Goal: Download file/media

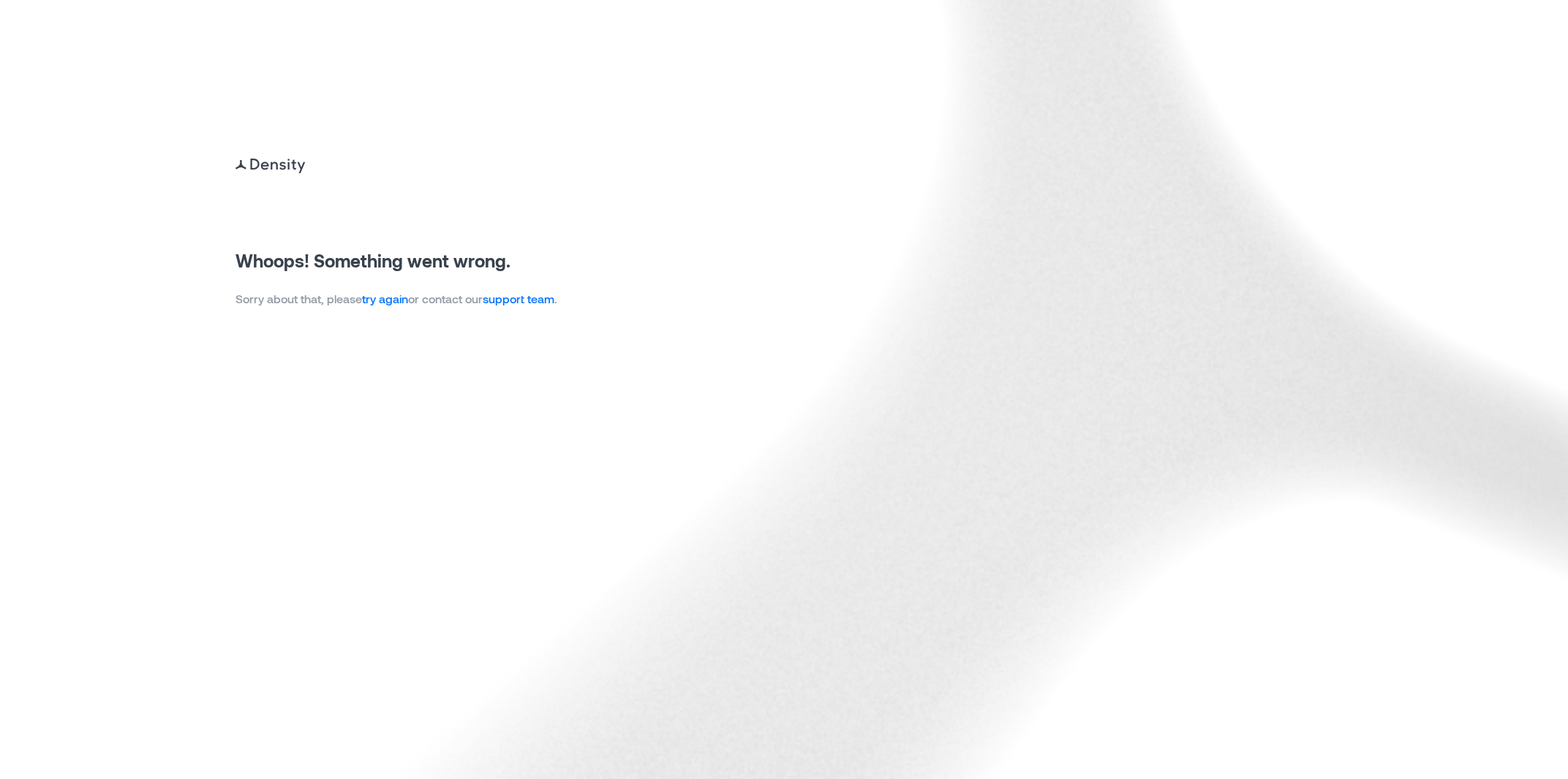
click at [400, 289] on div "Whoops! Something went wrong. Sorry about that, please try again or contact our…" at bounding box center [397, 232] width 322 height 152
click at [400, 298] on link "try again" at bounding box center [385, 298] width 46 height 13
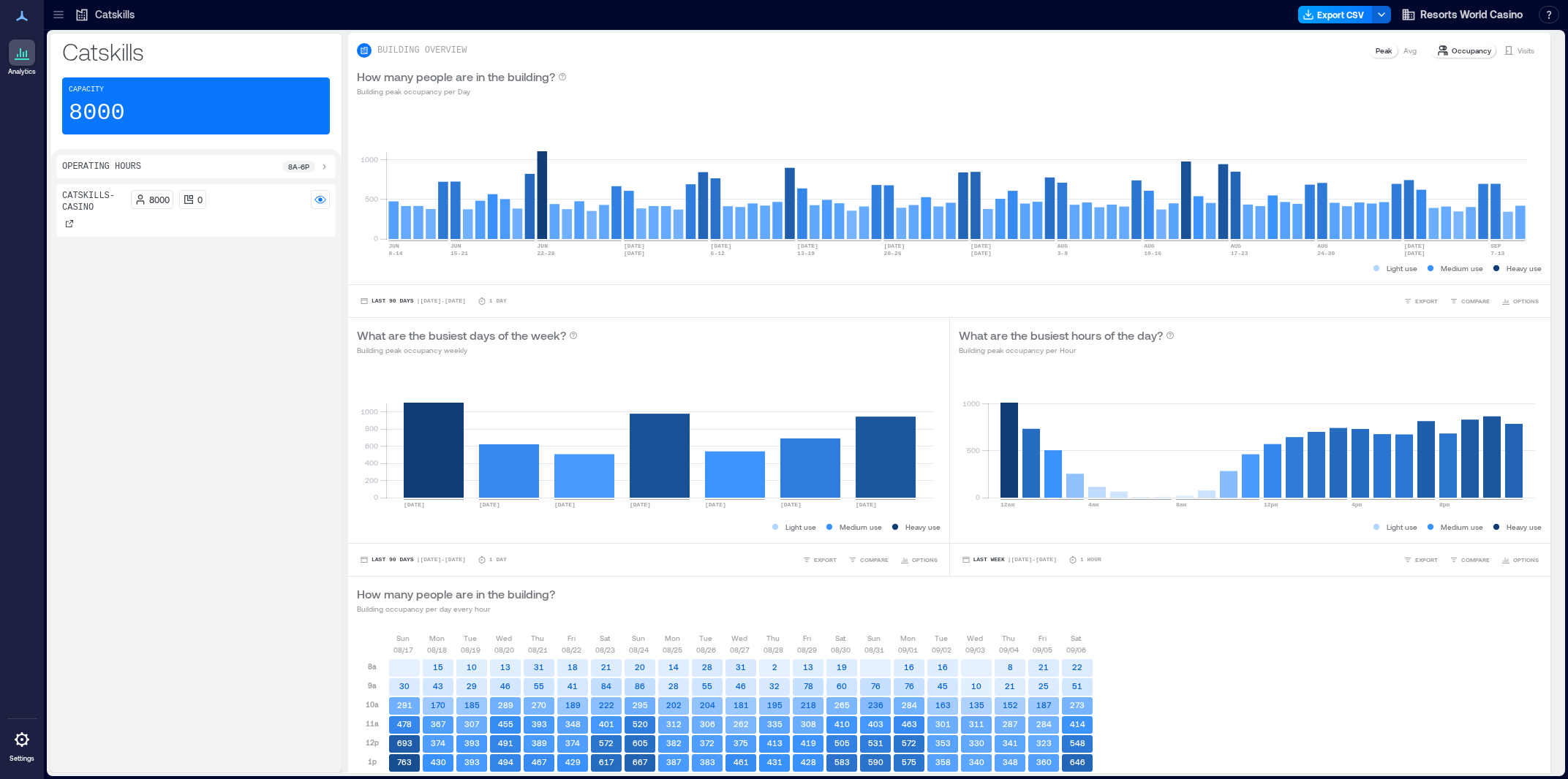
click at [1326, 16] on button "Export CSV" at bounding box center [1335, 14] width 75 height 17
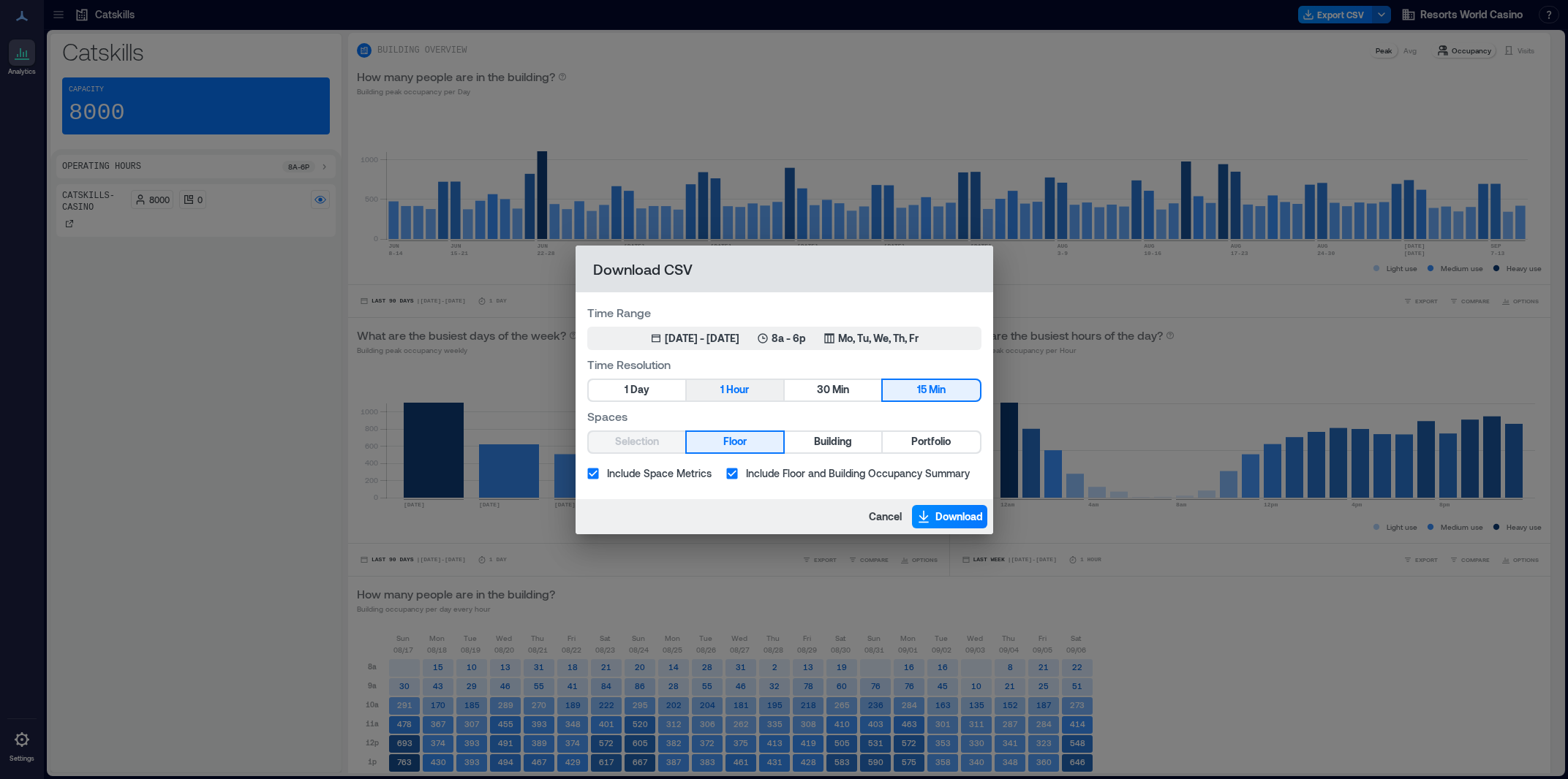
click at [719, 397] on button "1 Hour" at bounding box center [734, 390] width 97 height 20
click at [723, 334] on div "[DATE] - [DATE]" at bounding box center [703, 338] width 75 height 14
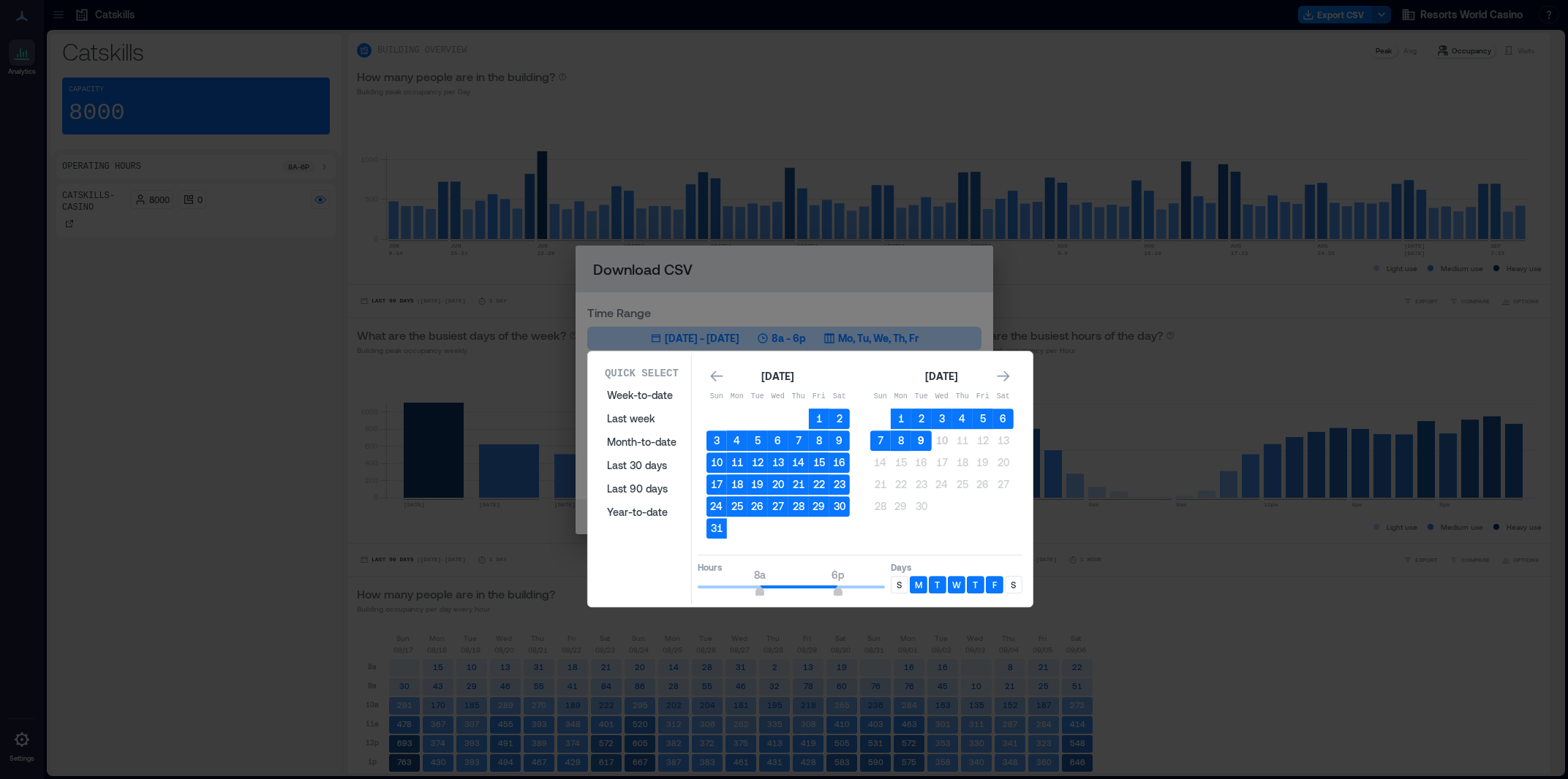
click at [922, 444] on button "9" at bounding box center [921, 440] width 20 height 20
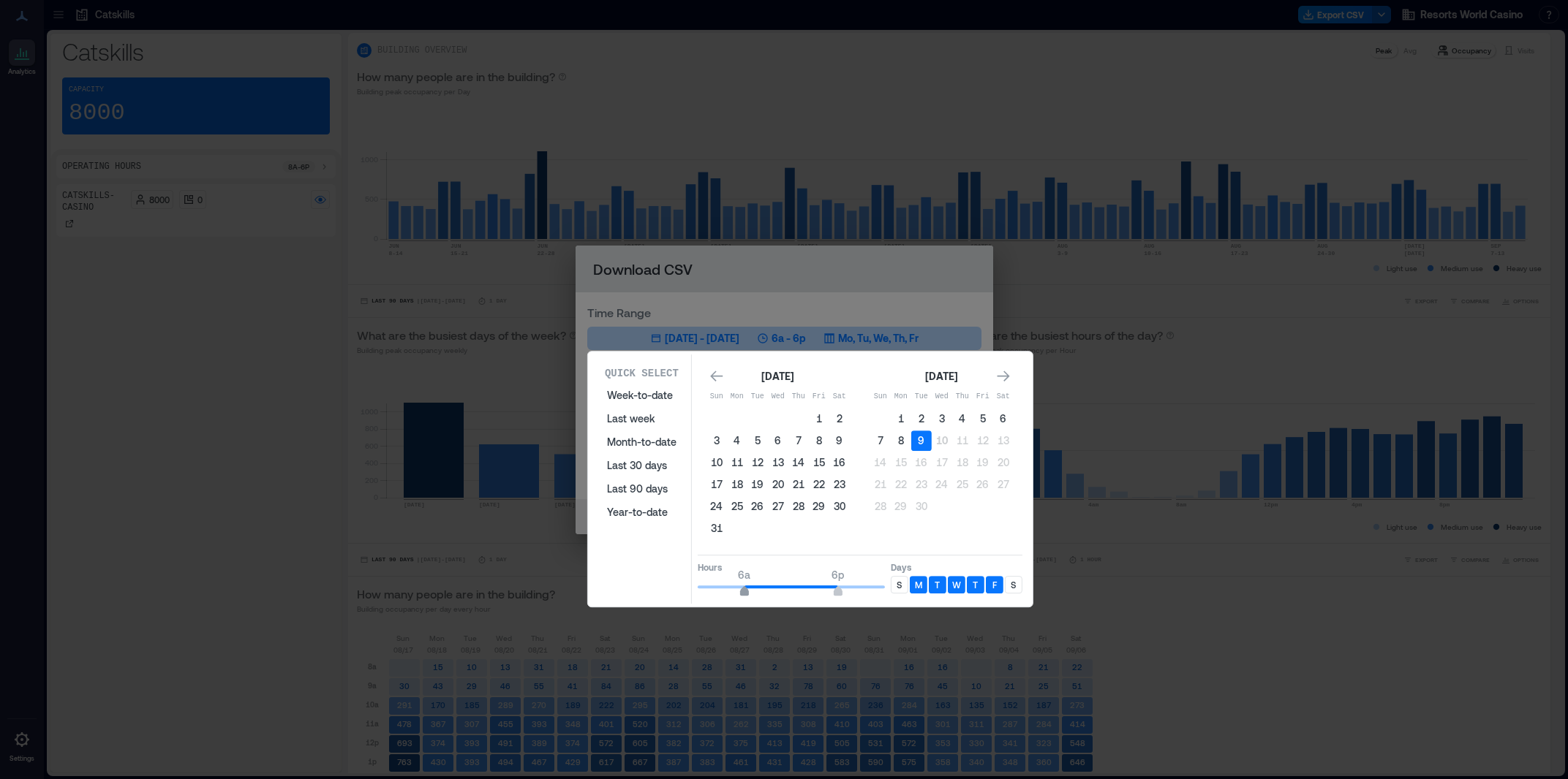
type input "*"
drag, startPoint x: 723, startPoint y: 594, endPoint x: 686, endPoint y: 594, distance: 37.0
click at [686, 594] on div "Quick Select Week-to-date Last week Month-to-date Last 30 days Last 90 days Yea…" at bounding box center [810, 479] width 436 height 249
type input "*"
drag, startPoint x: 838, startPoint y: 590, endPoint x: 741, endPoint y: 597, distance: 97.3
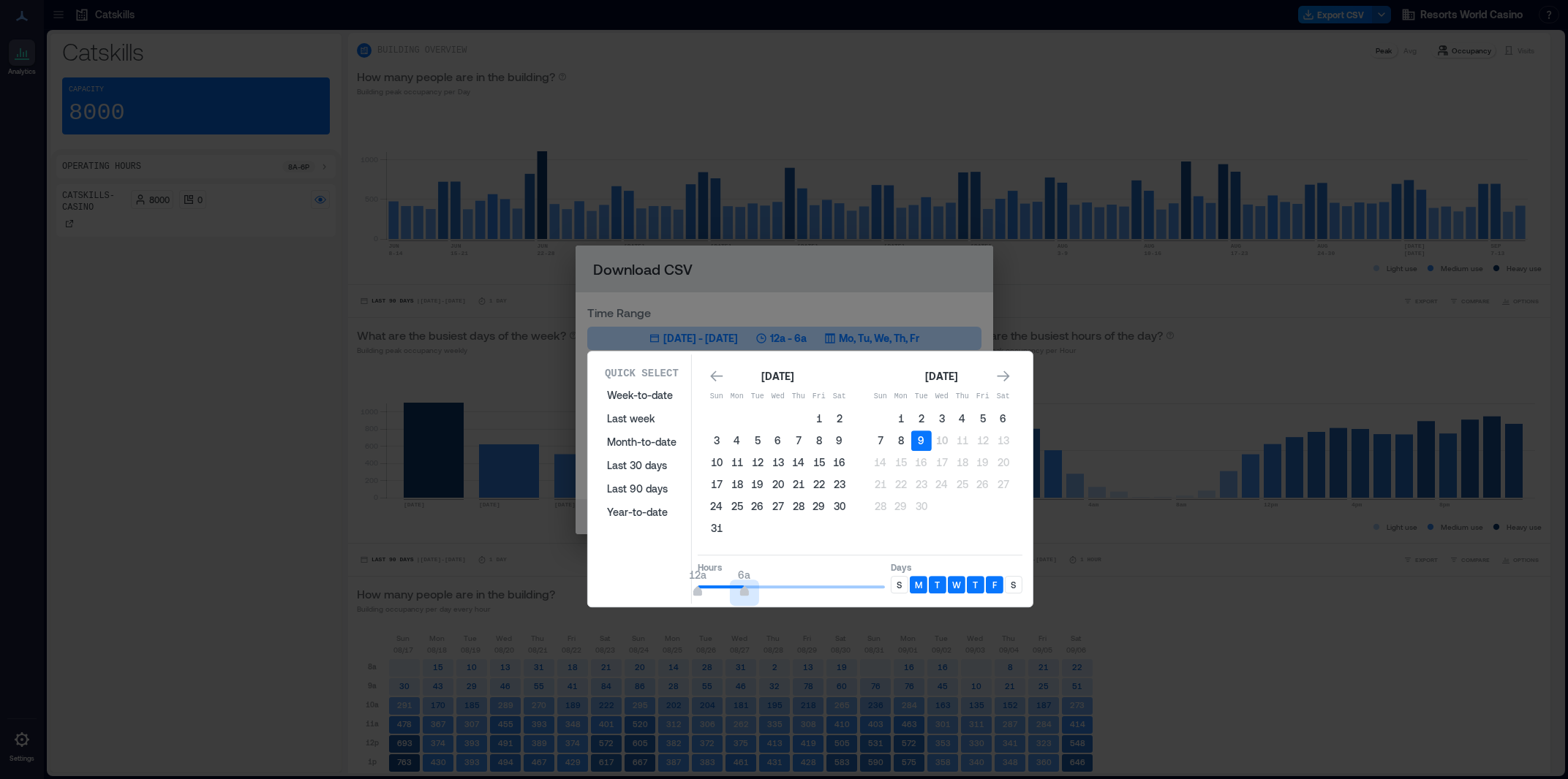
click at [741, 597] on span "12a 6a" at bounding box center [791, 586] width 187 height 22
click at [893, 581] on div "S" at bounding box center [899, 584] width 17 height 17
click at [895, 582] on div "S" at bounding box center [899, 584] width 17 height 17
click at [1023, 587] on div "Quick Select Week-to-date Last week Month-to-date Last 30 days Last 90 days Yea…" at bounding box center [810, 479] width 436 height 249
click at [1015, 585] on p "S" at bounding box center [1012, 584] width 5 height 11
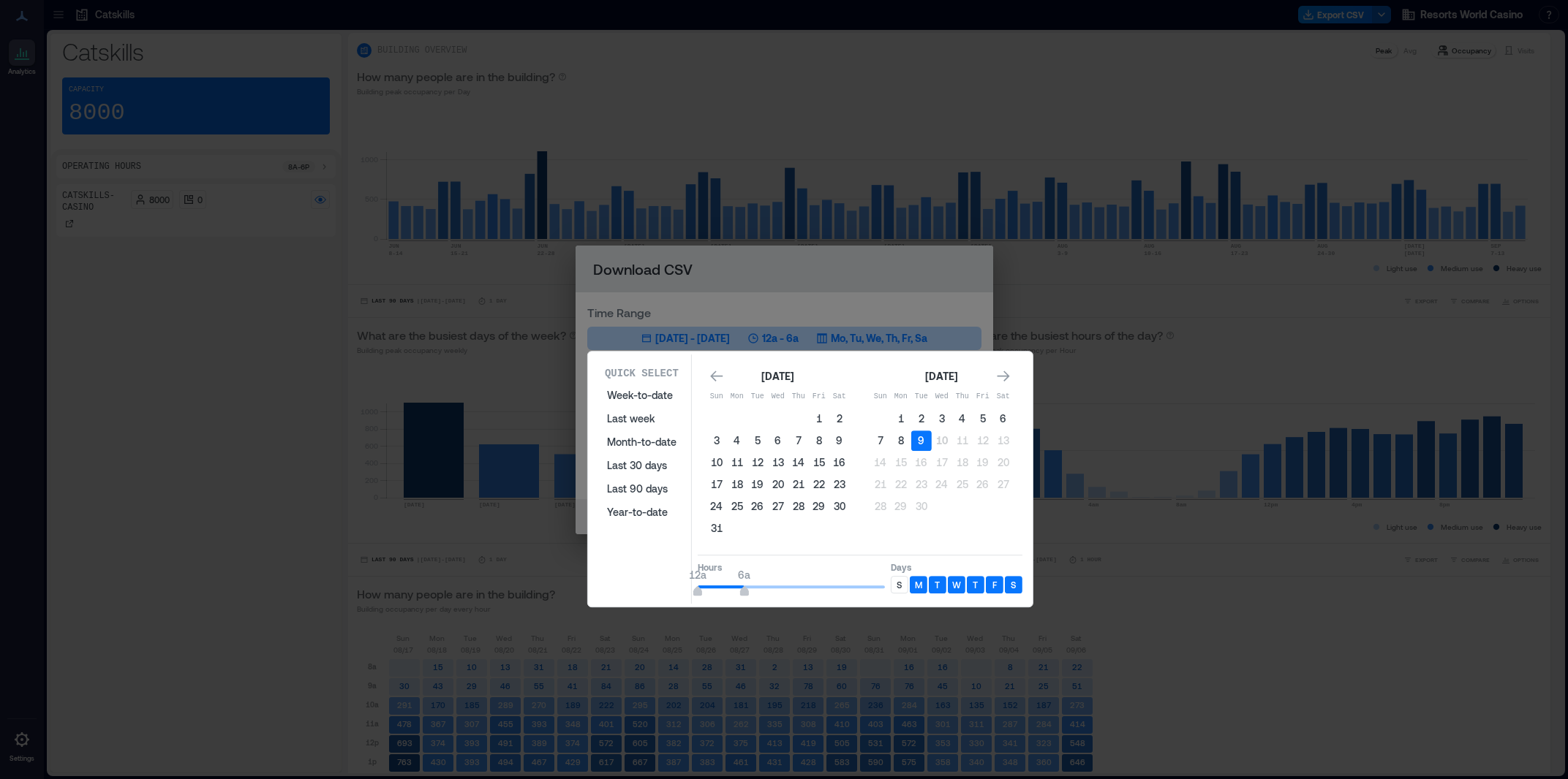
click at [887, 580] on div "Hours 12a 6a Days S M T W T F S" at bounding box center [860, 576] width 325 height 43
click at [893, 584] on div "S" at bounding box center [899, 584] width 17 height 17
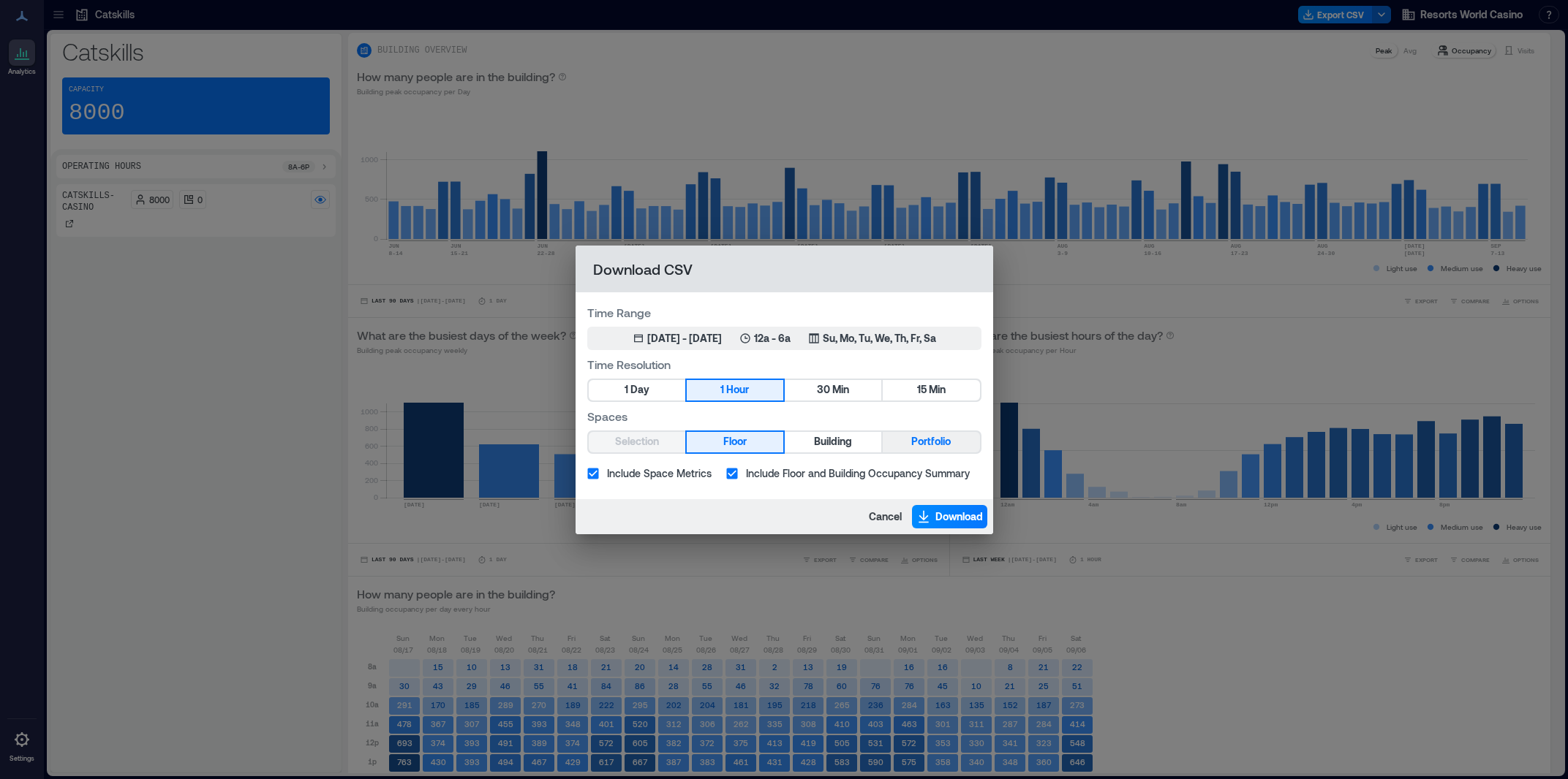
click at [951, 446] on span "Portfolio" at bounding box center [931, 442] width 39 height 18
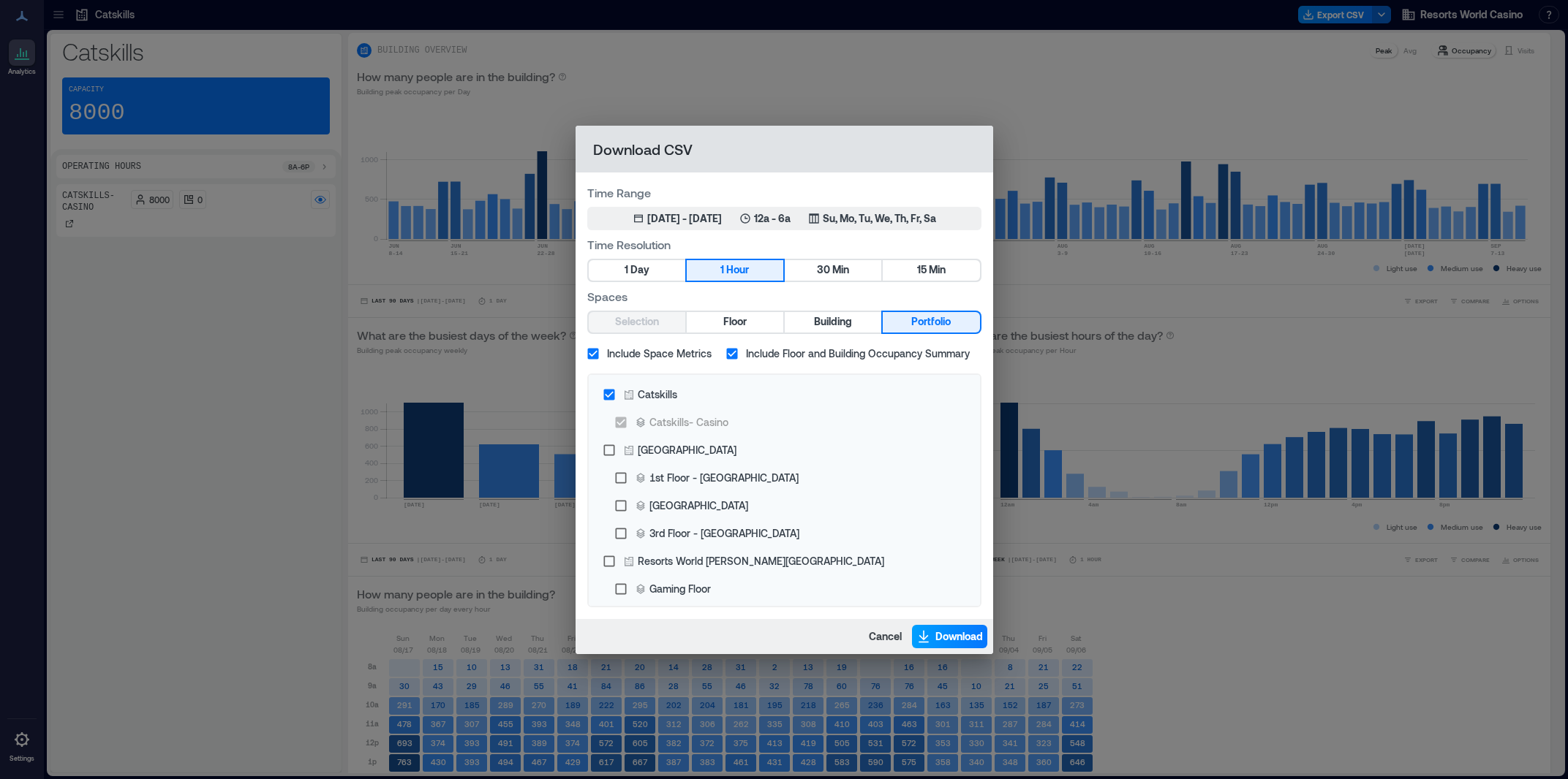
click at [948, 637] on span "Download" at bounding box center [959, 636] width 48 height 14
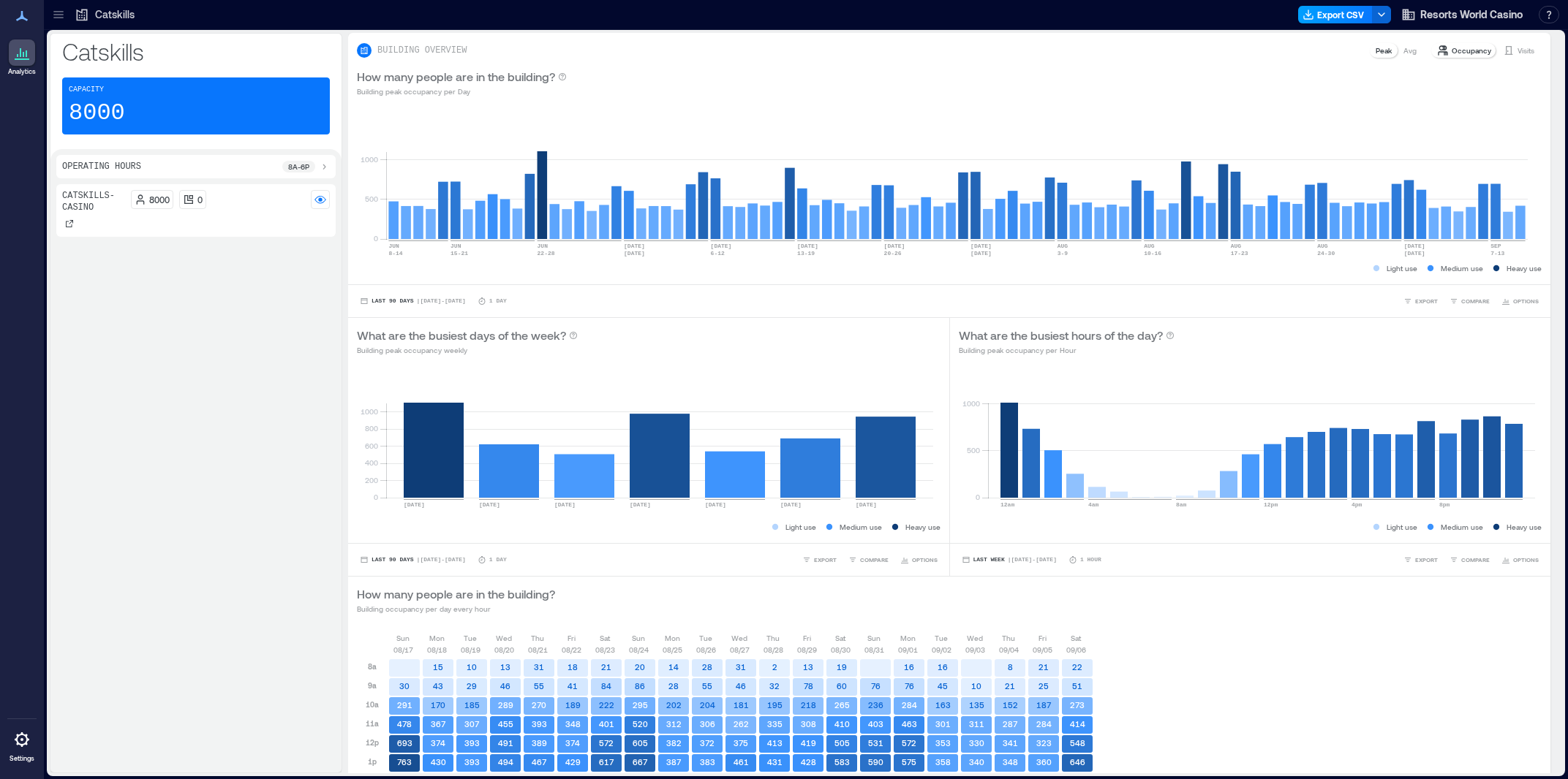
click at [1330, 15] on button "Export CSV" at bounding box center [1335, 14] width 75 height 17
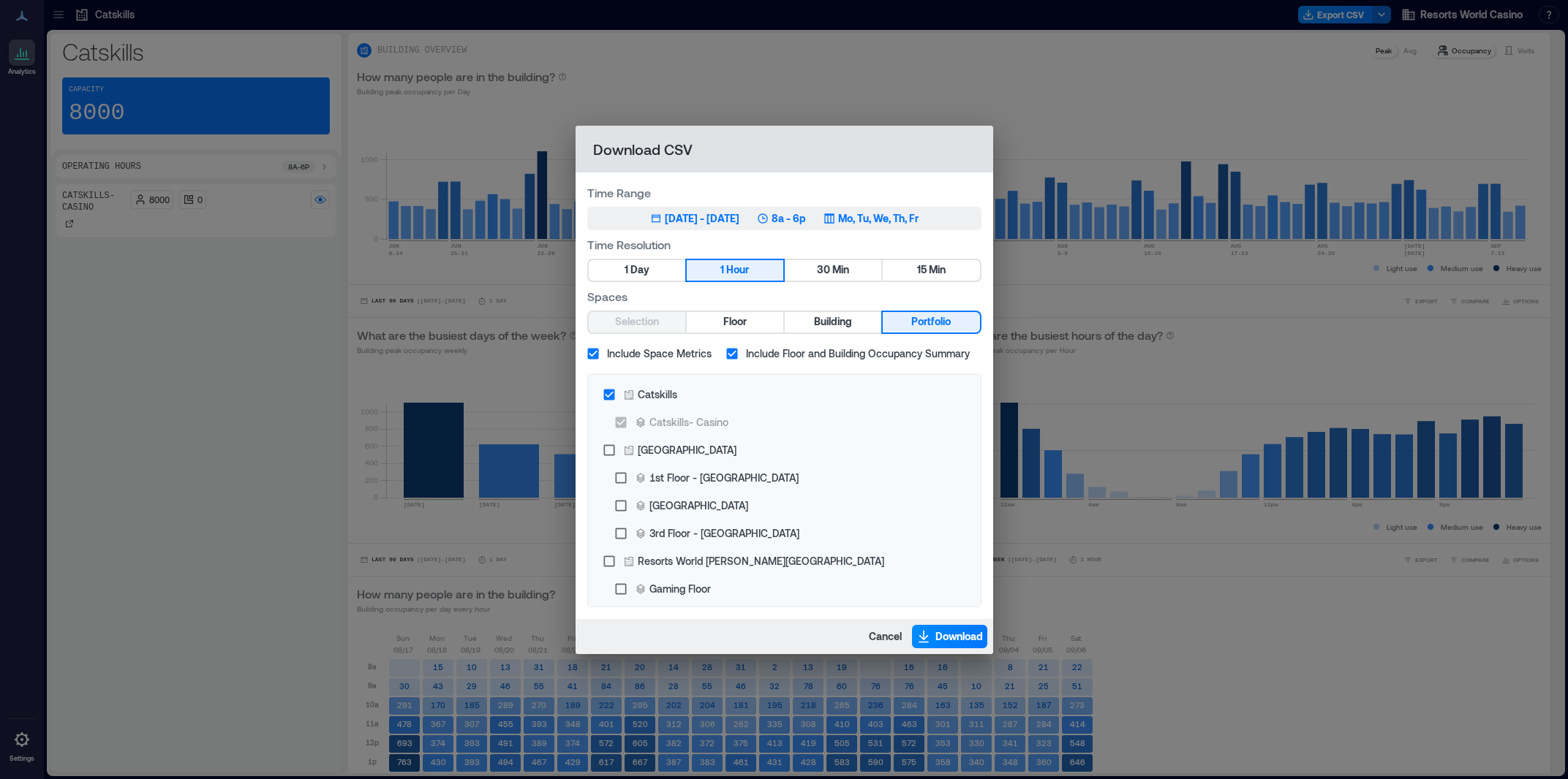
click at [739, 218] on div "[DATE] - [DATE]" at bounding box center [703, 218] width 75 height 14
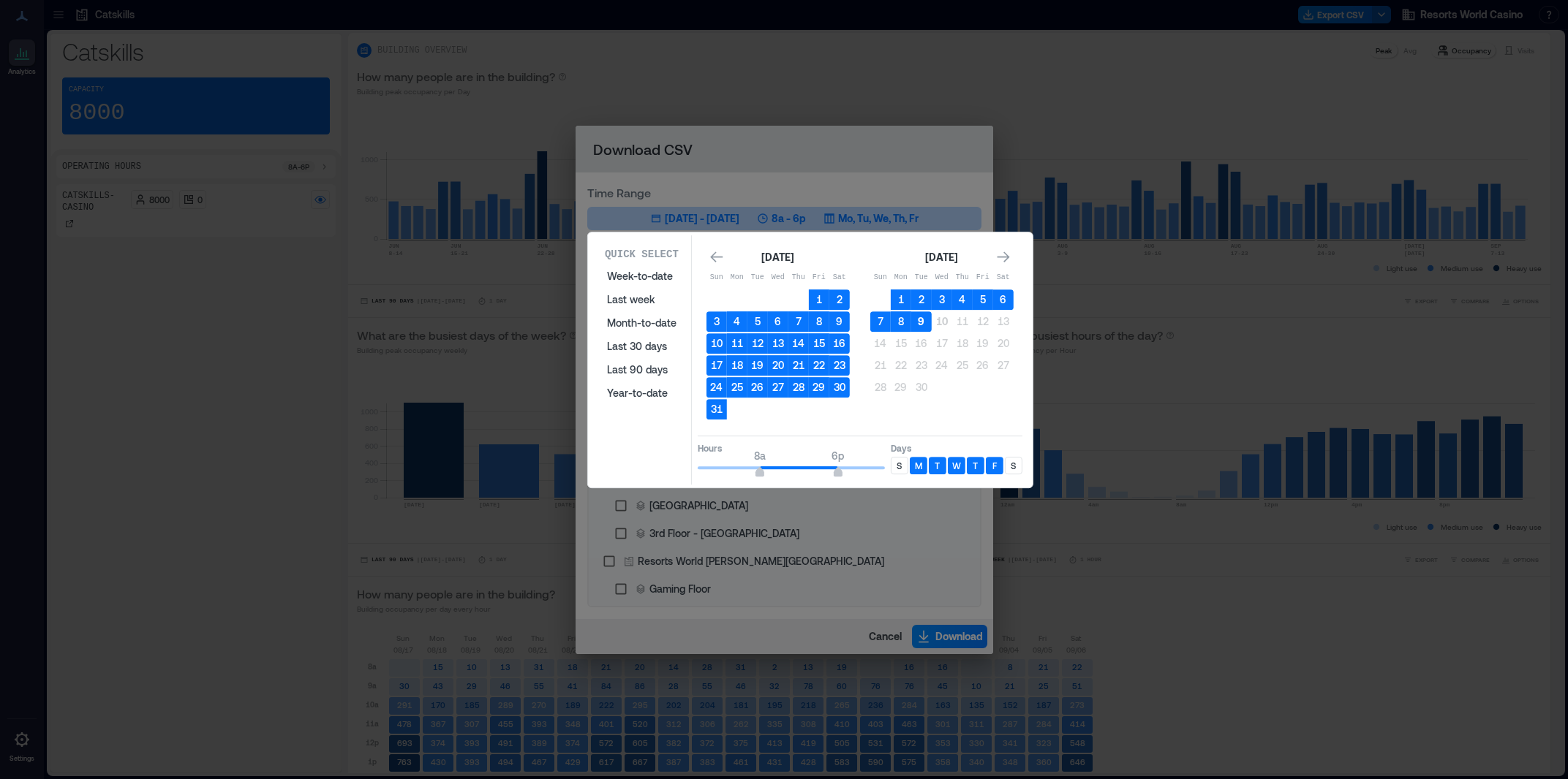
click at [922, 317] on button "9" at bounding box center [921, 321] width 20 height 20
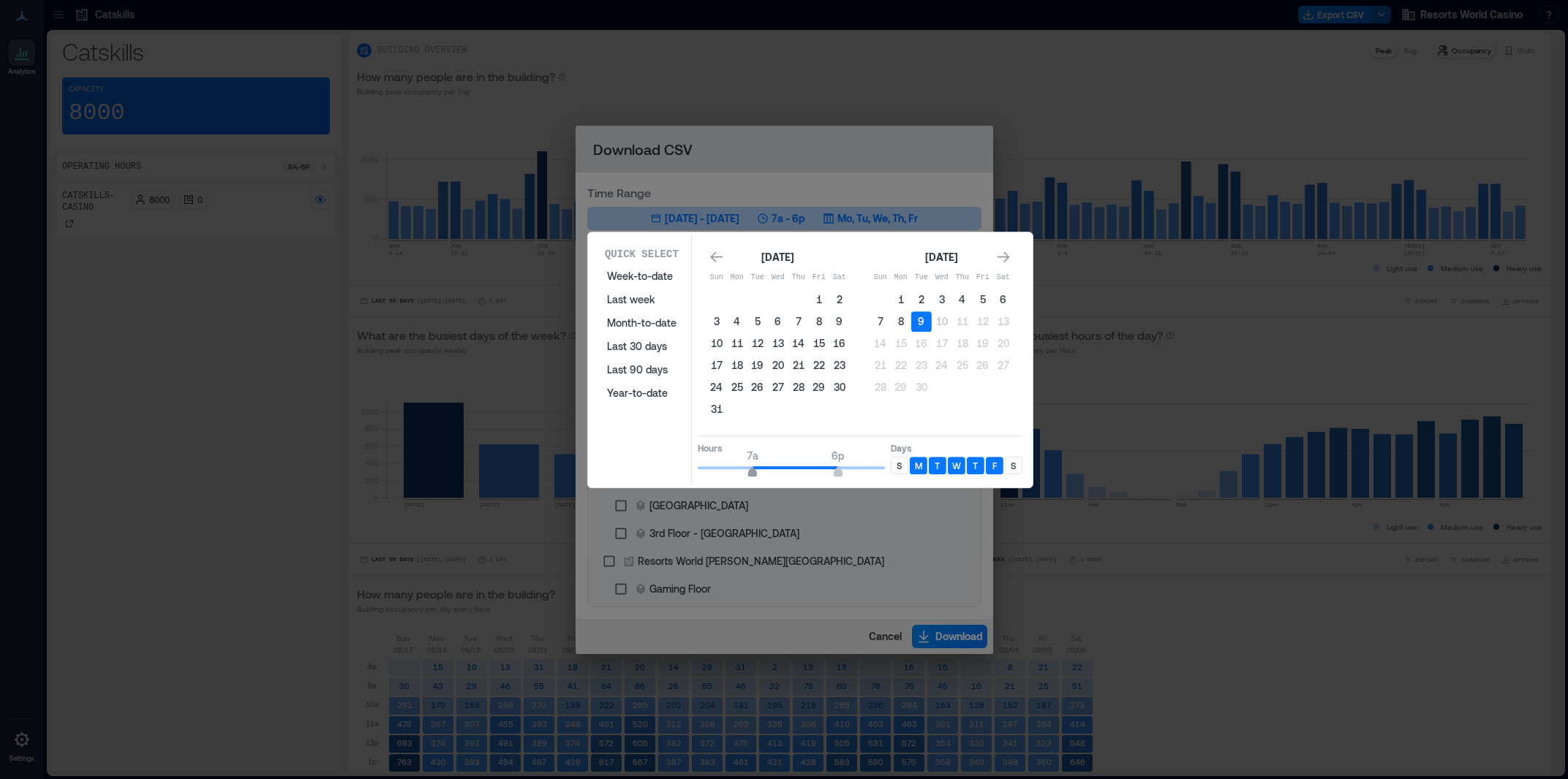
type input "*"
drag, startPoint x: 762, startPoint y: 470, endPoint x: 745, endPoint y: 473, distance: 17.3
click at [745, 473] on span "6a" at bounding box center [744, 473] width 9 height 6
drag, startPoint x: 840, startPoint y: 467, endPoint x: 896, endPoint y: 467, distance: 56.0
click at [896, 467] on div "Hours 6a 8p Days S M T W T F S" at bounding box center [860, 457] width 325 height 43
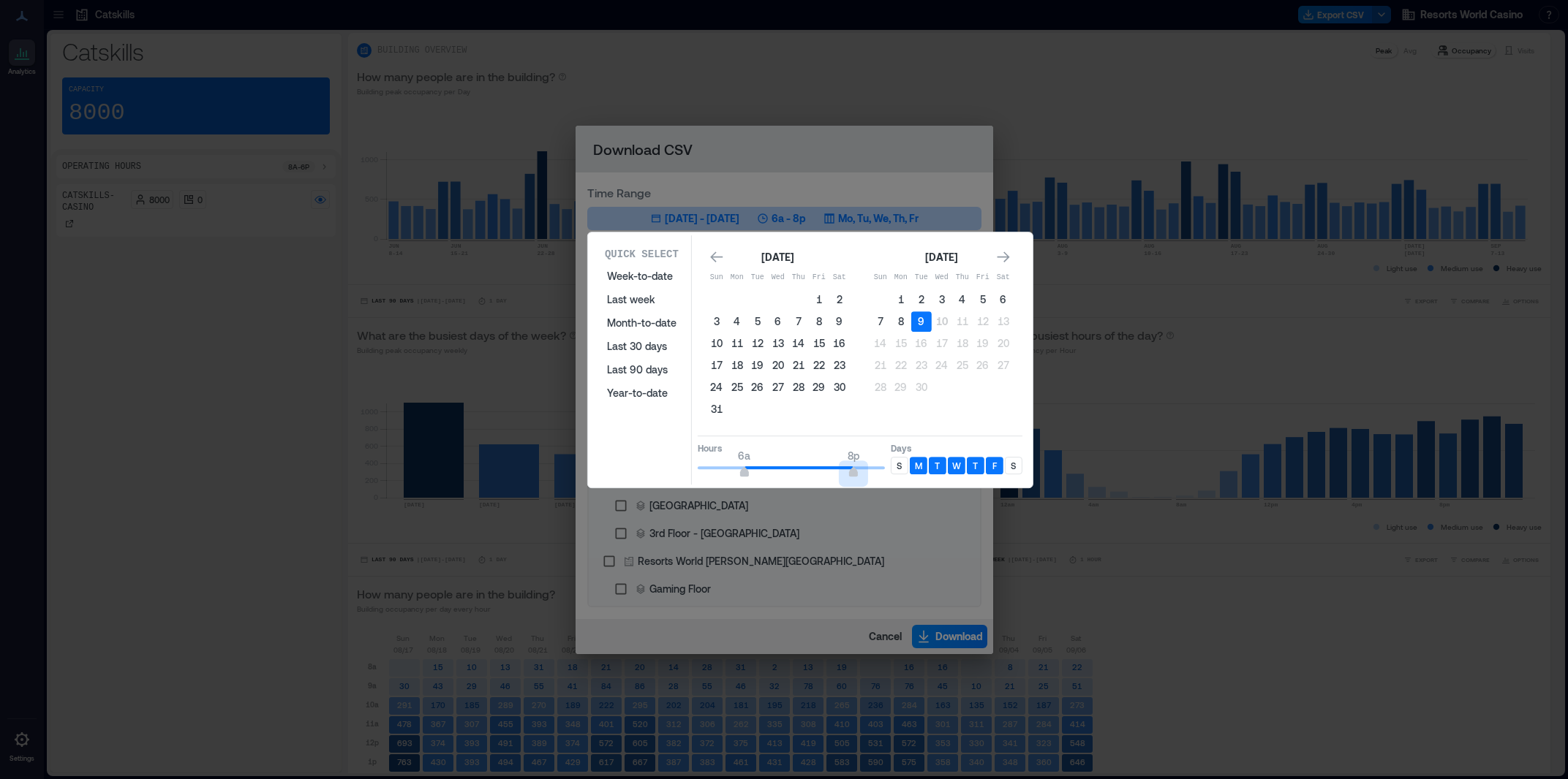
type input "**"
click at [896, 467] on div "S" at bounding box center [899, 466] width 17 height 17
click at [1018, 465] on div "S" at bounding box center [1013, 466] width 17 height 17
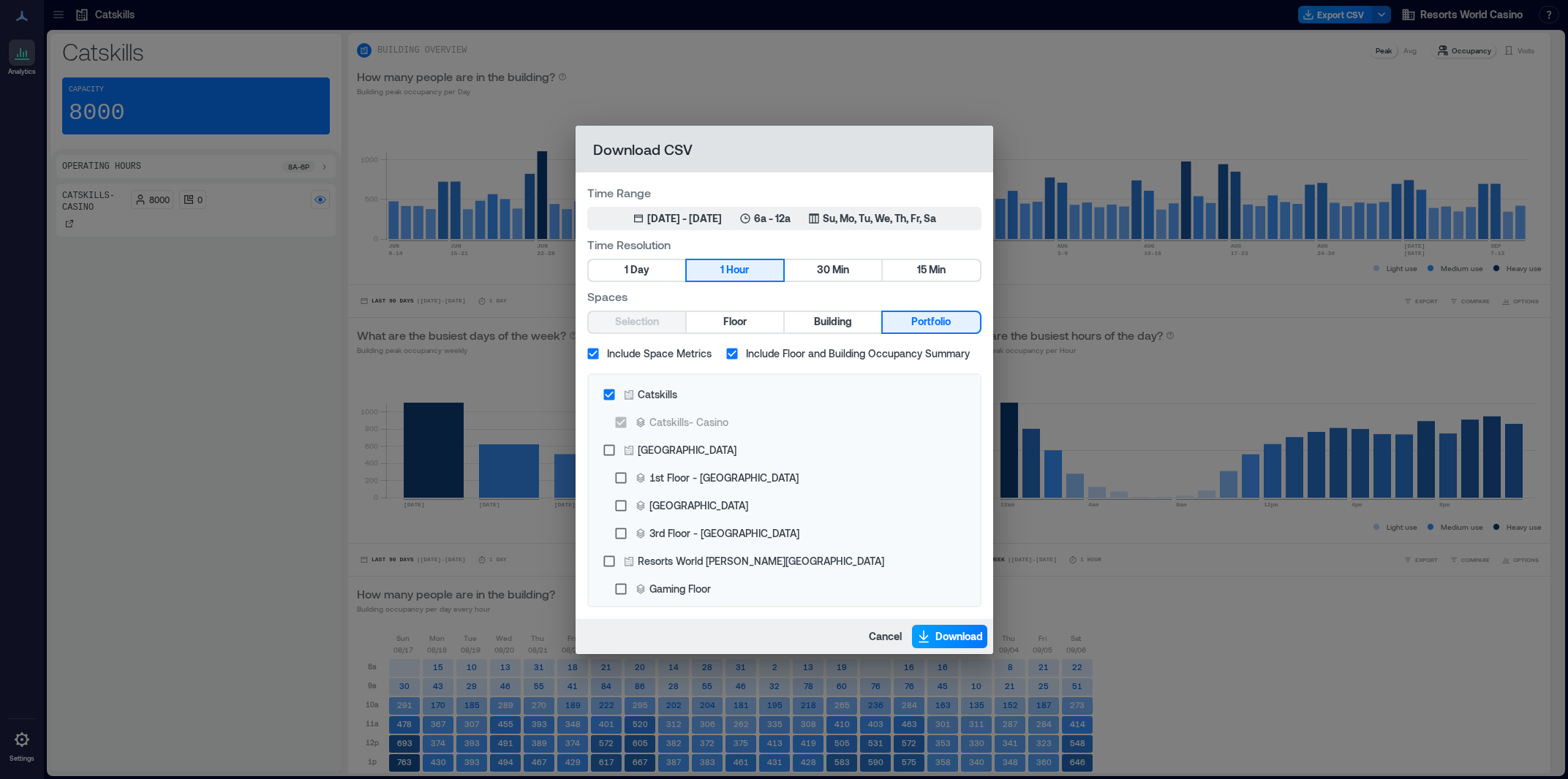
click at [959, 629] on button "Download" at bounding box center [949, 636] width 76 height 23
